Goal: Navigation & Orientation: Find specific page/section

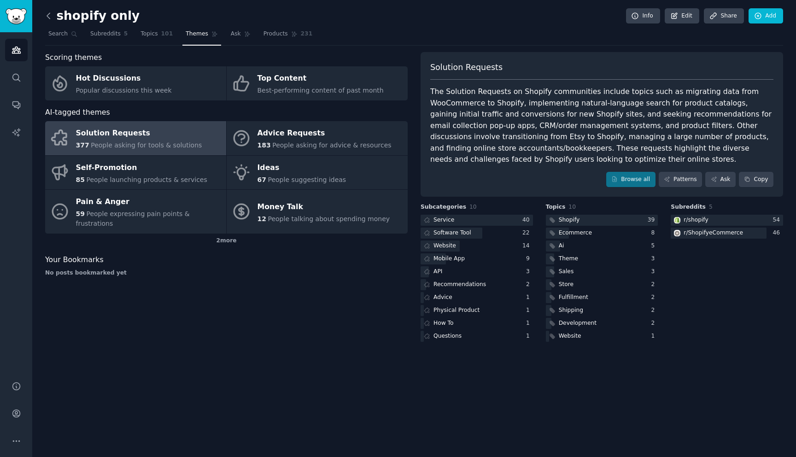
click at [50, 19] on icon at bounding box center [49, 16] width 10 height 10
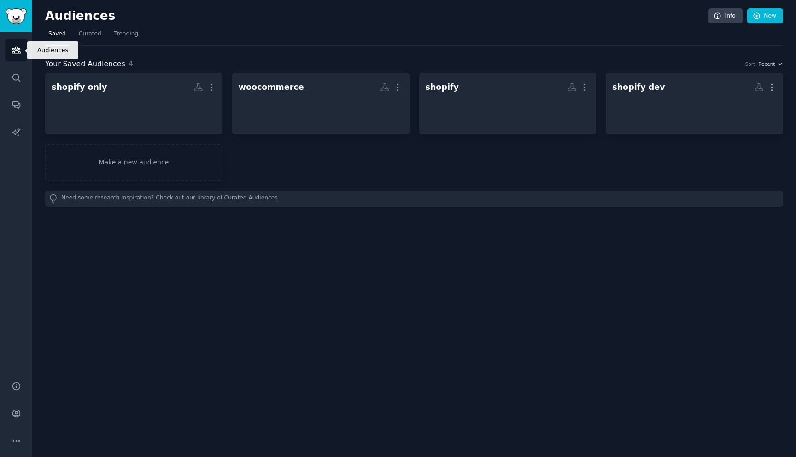
click at [8, 47] on link "Audiences" at bounding box center [16, 50] width 23 height 23
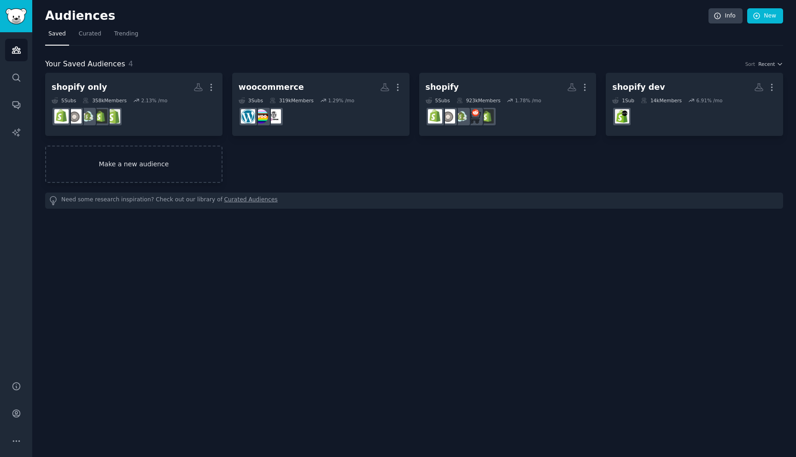
click at [163, 163] on link "Make a new audience" at bounding box center [133, 164] width 177 height 37
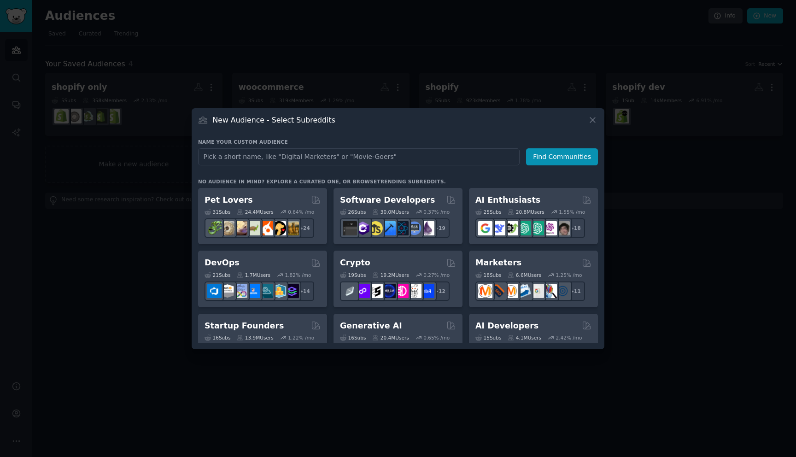
click at [353, 158] on input "text" at bounding box center [358, 156] width 321 height 17
click at [594, 123] on icon at bounding box center [593, 120] width 10 height 10
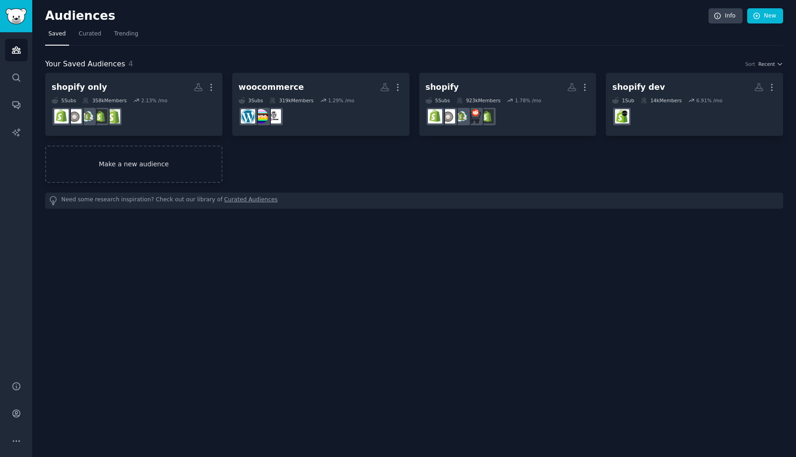
click at [184, 160] on link "Make a new audience" at bounding box center [133, 164] width 177 height 37
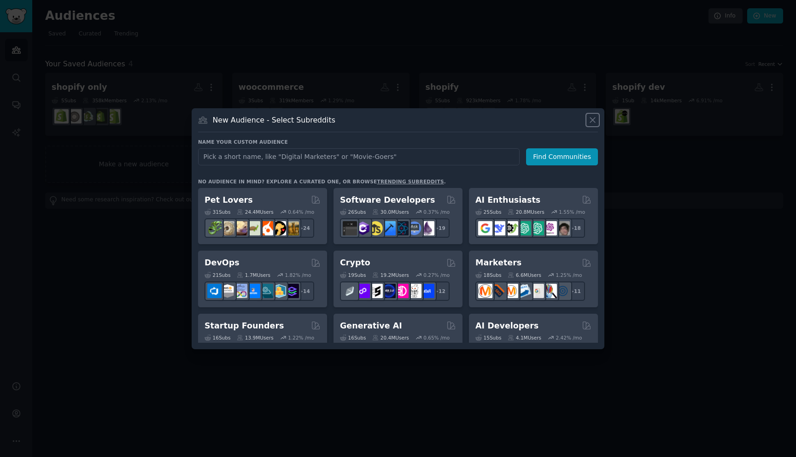
click at [593, 119] on icon at bounding box center [592, 119] width 5 height 5
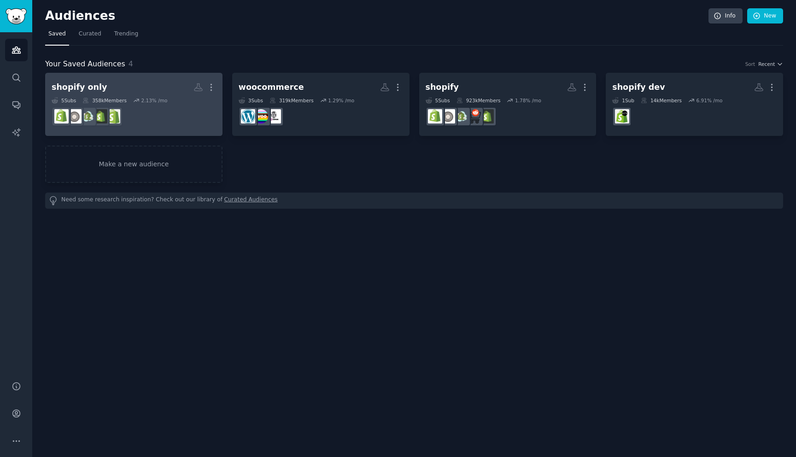
click at [188, 117] on dd at bounding box center [134, 117] width 164 height 26
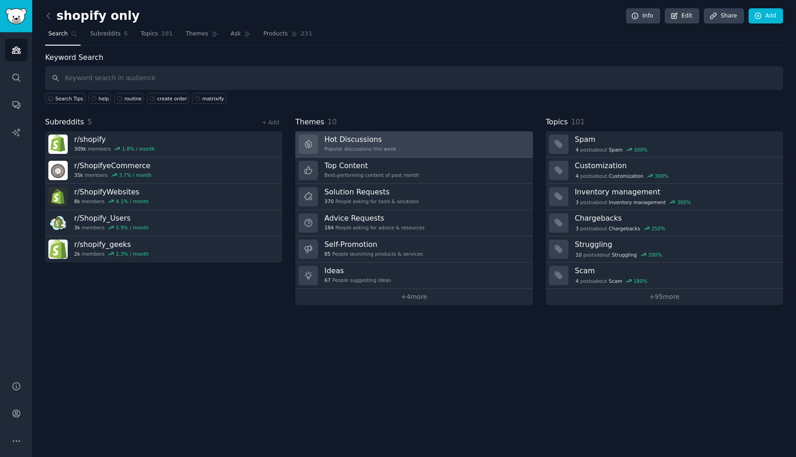
click at [415, 142] on link "Hot Discussions Popular discussions this week" at bounding box center [413, 144] width 237 height 26
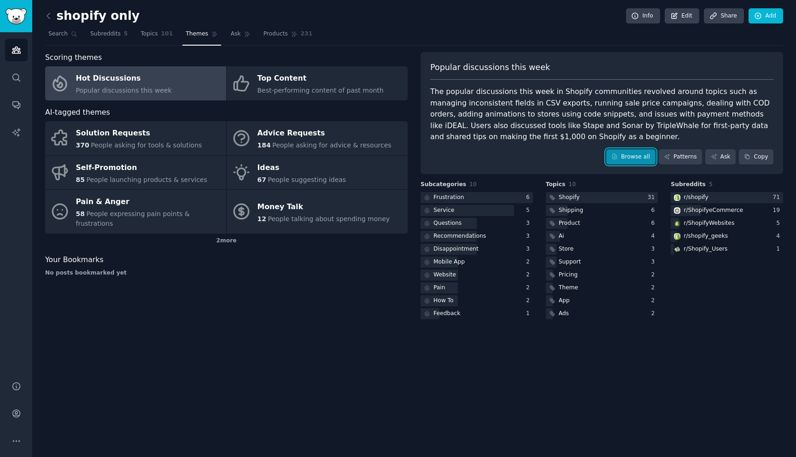
click at [629, 157] on link "Browse all" at bounding box center [630, 157] width 49 height 16
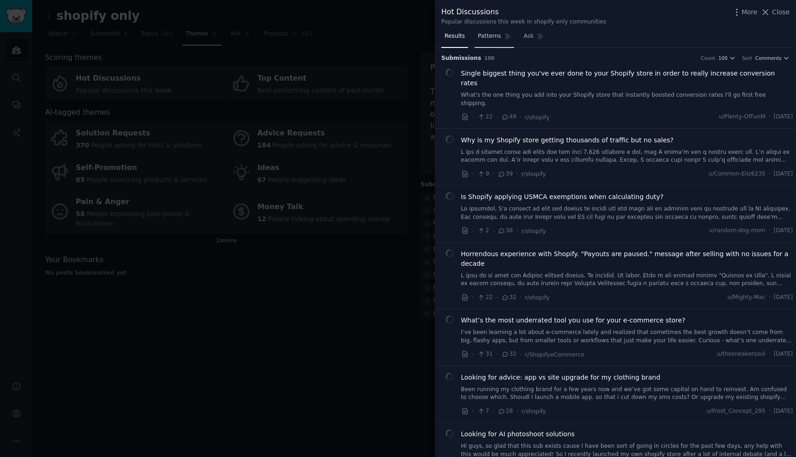
click at [490, 36] on span "Patterns" at bounding box center [489, 36] width 23 height 8
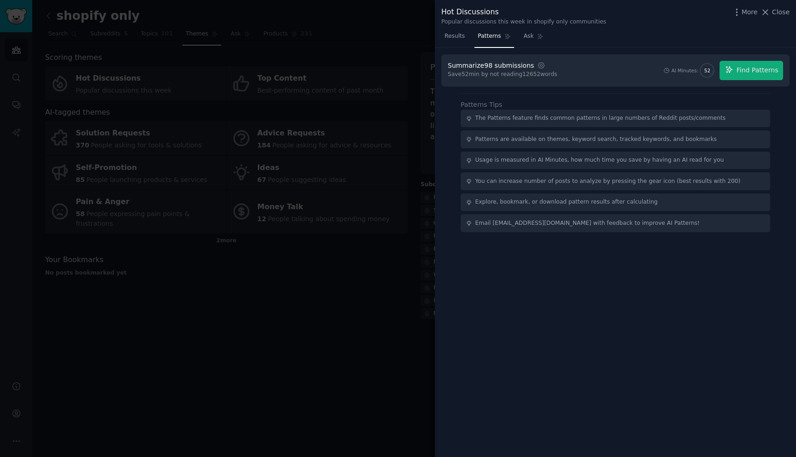
click at [391, 247] on div at bounding box center [398, 228] width 796 height 457
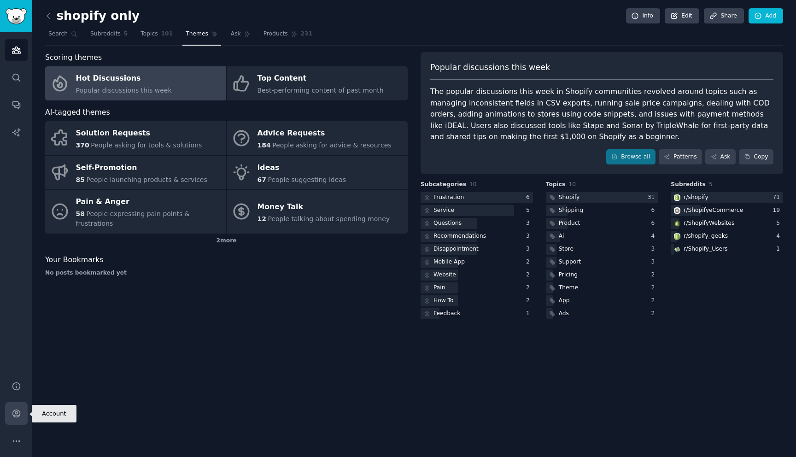
click at [16, 415] on icon "Sidebar" at bounding box center [17, 413] width 10 height 10
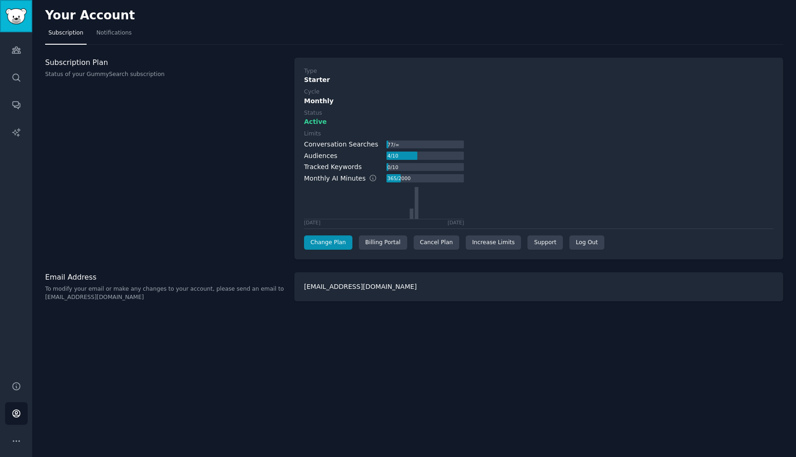
click at [15, 14] on img "Sidebar" at bounding box center [16, 16] width 21 height 16
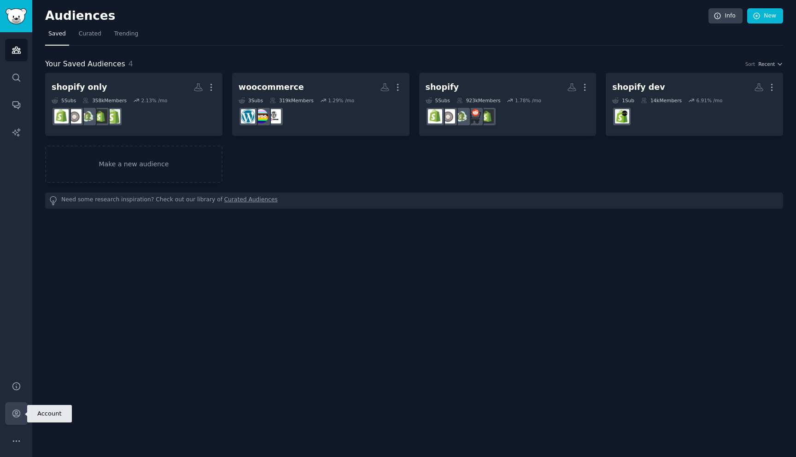
click at [14, 416] on icon "Sidebar" at bounding box center [15, 413] width 7 height 7
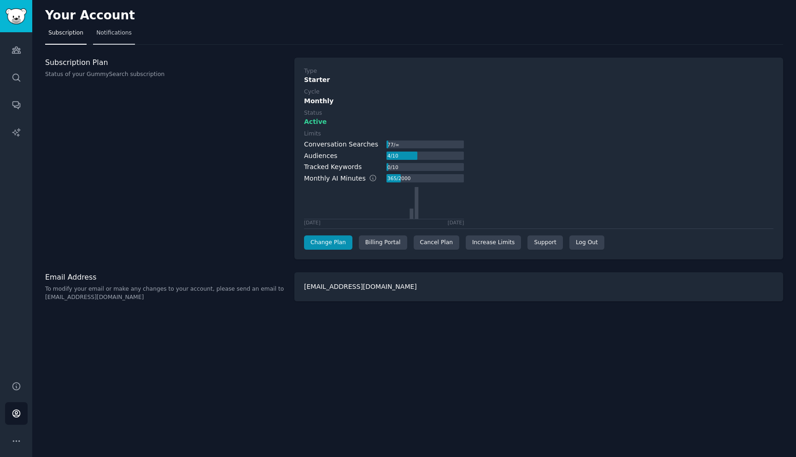
click at [93, 30] on link "Notifications" at bounding box center [114, 35] width 42 height 19
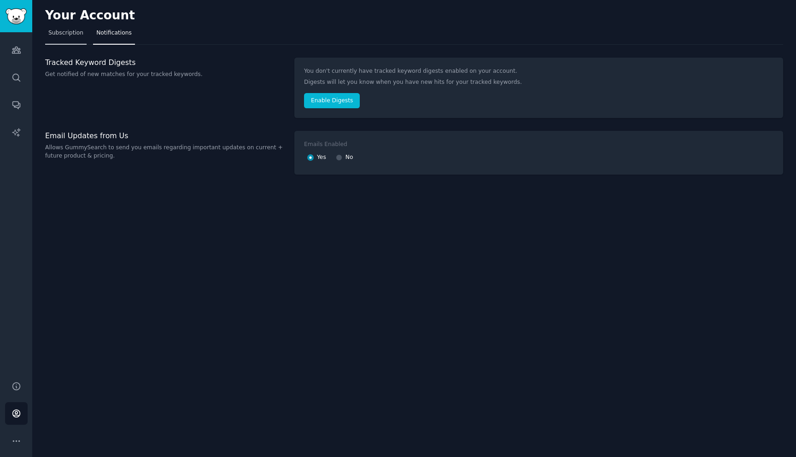
click at [73, 35] on span "Subscription" at bounding box center [65, 33] width 35 height 8
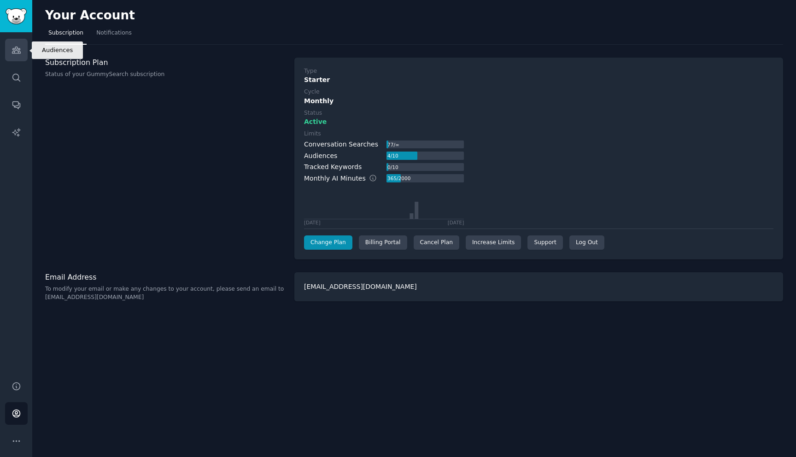
click at [17, 54] on icon "Sidebar" at bounding box center [17, 50] width 10 height 10
